Goal: Information Seeking & Learning: Understand process/instructions

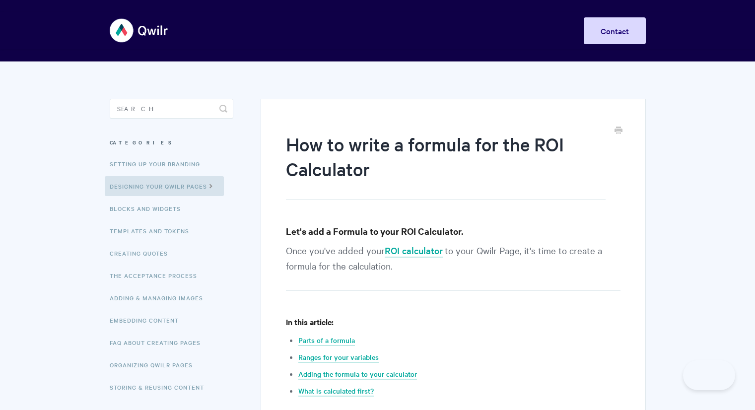
scroll to position [818, 0]
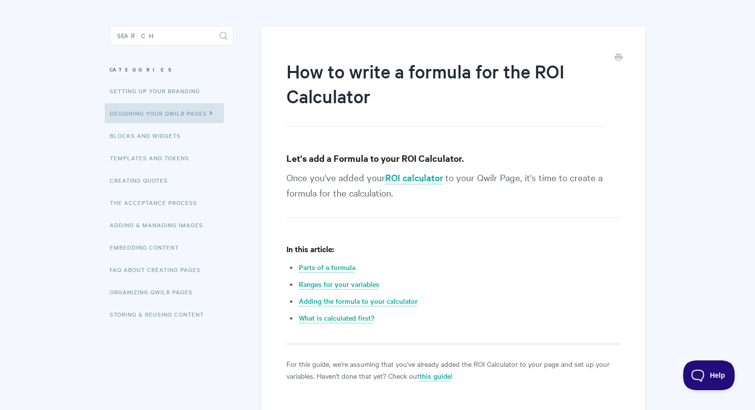
scroll to position [73, 0]
click at [407, 176] on link "ROI calculator" at bounding box center [414, 177] width 58 height 13
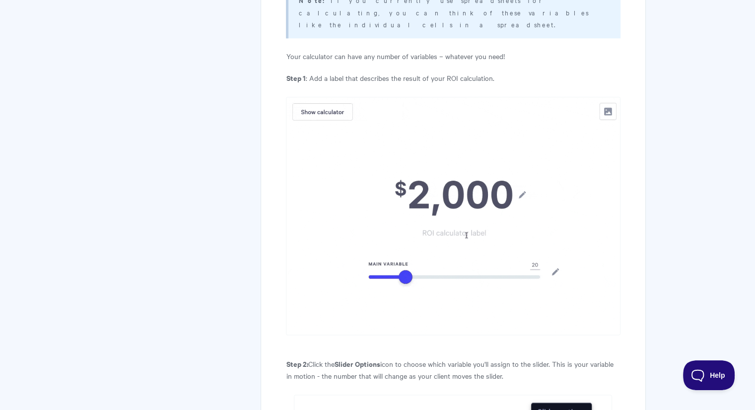
scroll to position [1260, 0]
click at [557, 260] on img at bounding box center [453, 215] width 334 height 238
click at [549, 255] on img at bounding box center [453, 215] width 334 height 238
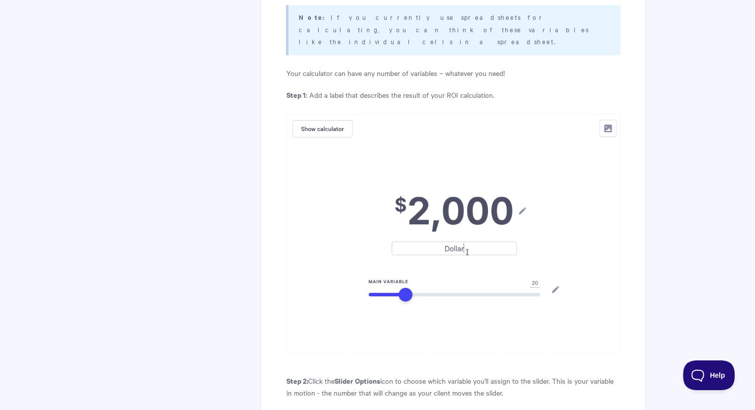
scroll to position [1243, 0]
click at [322, 114] on img at bounding box center [453, 233] width 334 height 238
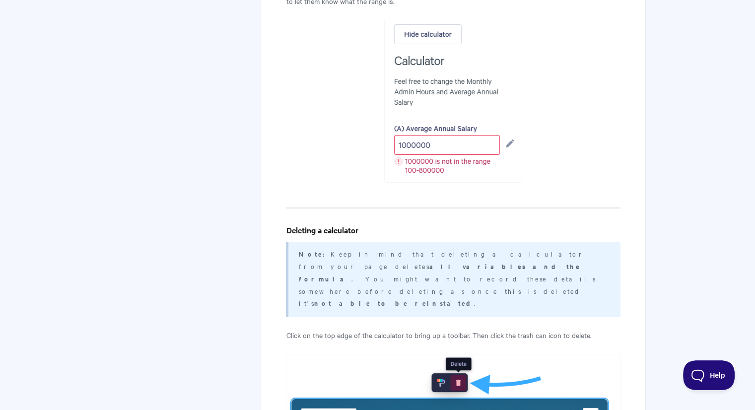
scroll to position [7455, 0]
